Goal: Task Accomplishment & Management: Use online tool/utility

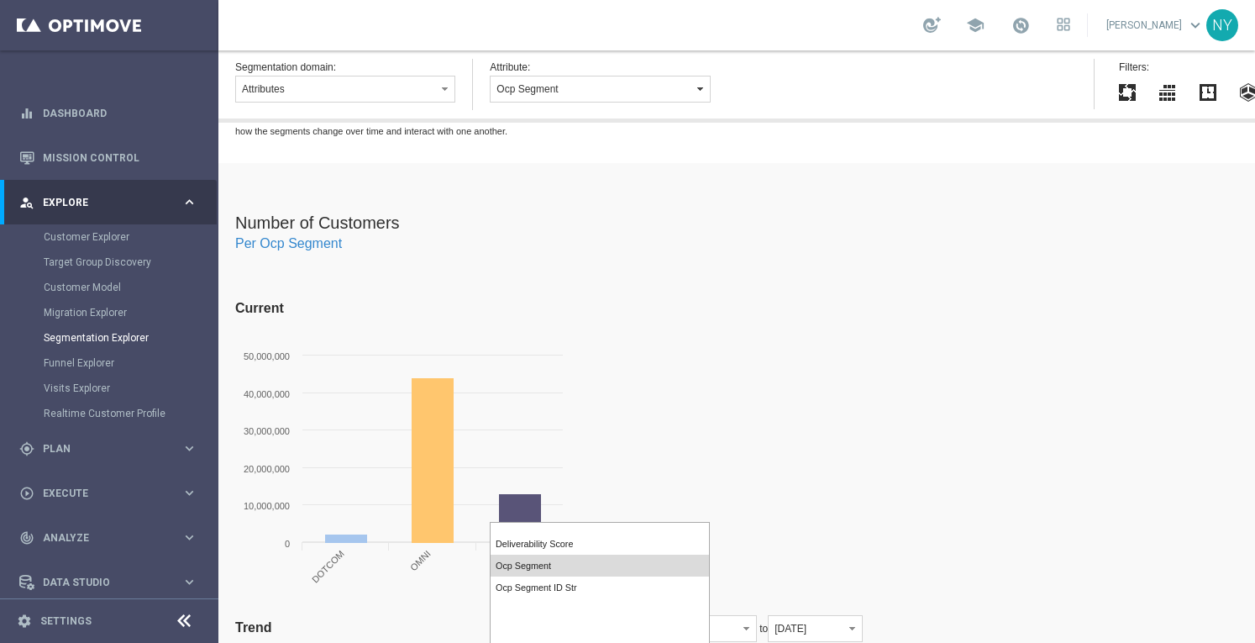
scroll to position [420, 0]
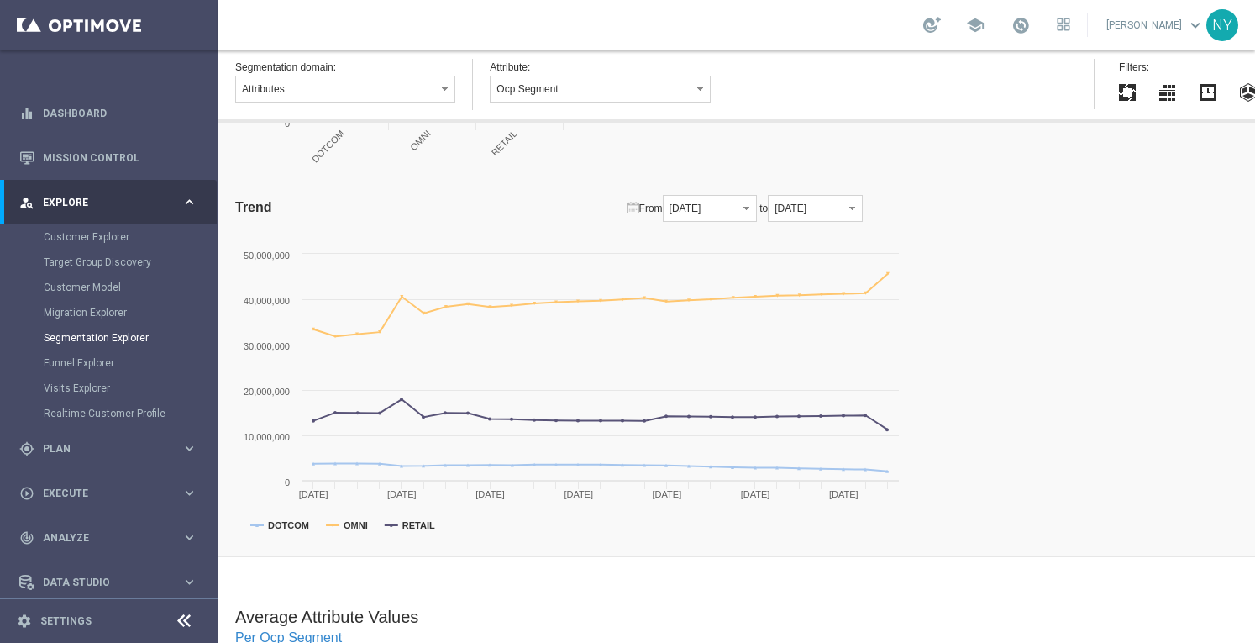
click at [1126, 295] on div "Number of Customers Per Ocp Segment Current Created with Highcharts 4.0.4 0 10,…" at bounding box center [736, 150] width 1037 height 814
